Goal: Navigation & Orientation: Find specific page/section

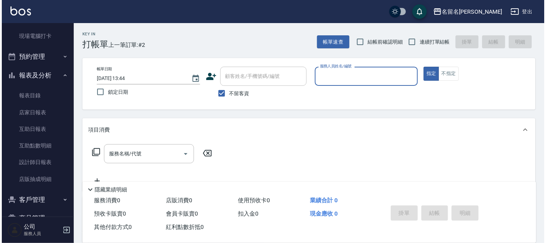
scroll to position [120, 0]
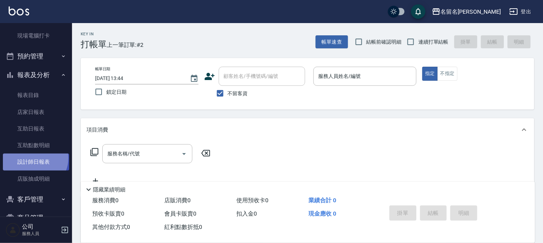
click at [34, 158] on link "設計師日報表" at bounding box center [36, 161] width 66 height 17
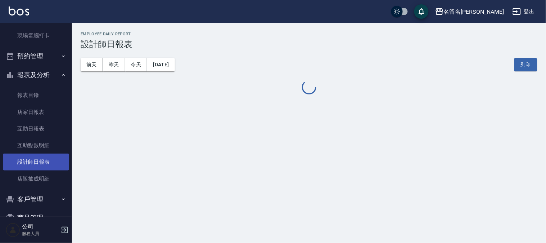
click at [40, 147] on link "互助點數明細" at bounding box center [36, 145] width 66 height 17
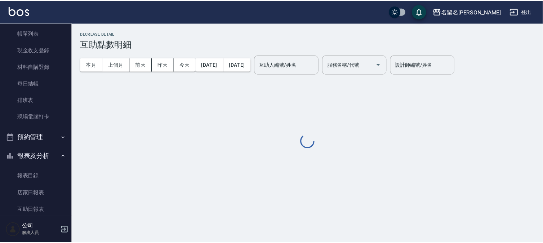
scroll to position [80, 0]
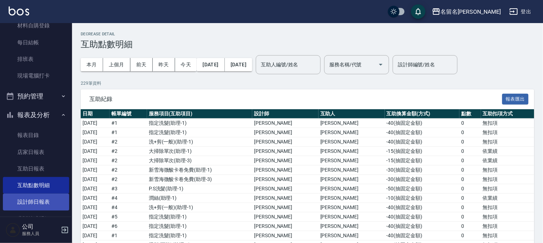
click at [26, 199] on link "設計師日報表" at bounding box center [36, 201] width 66 height 17
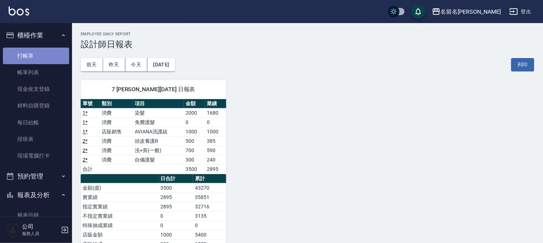
click at [42, 51] on link "打帳單" at bounding box center [36, 56] width 66 height 17
